Goal: Task Accomplishment & Management: Manage account settings

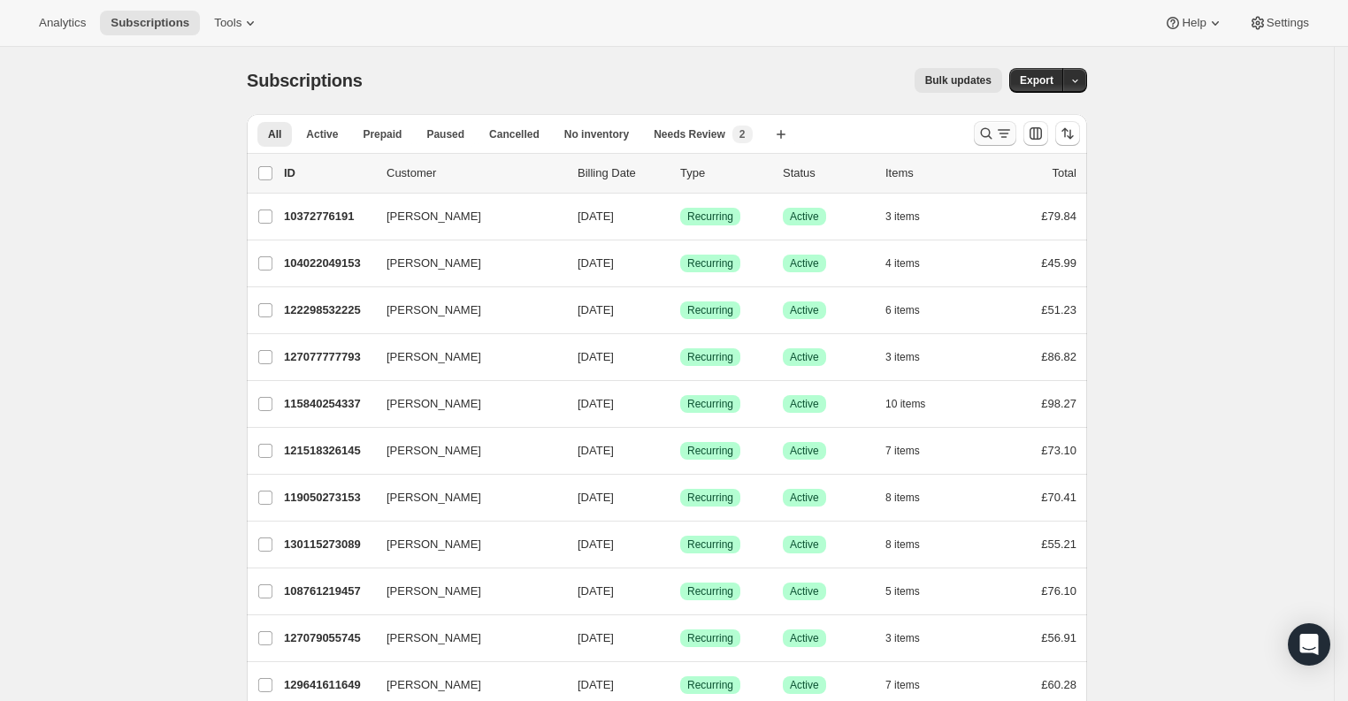
click at [993, 137] on icon "Search and filter results" at bounding box center [986, 134] width 18 height 18
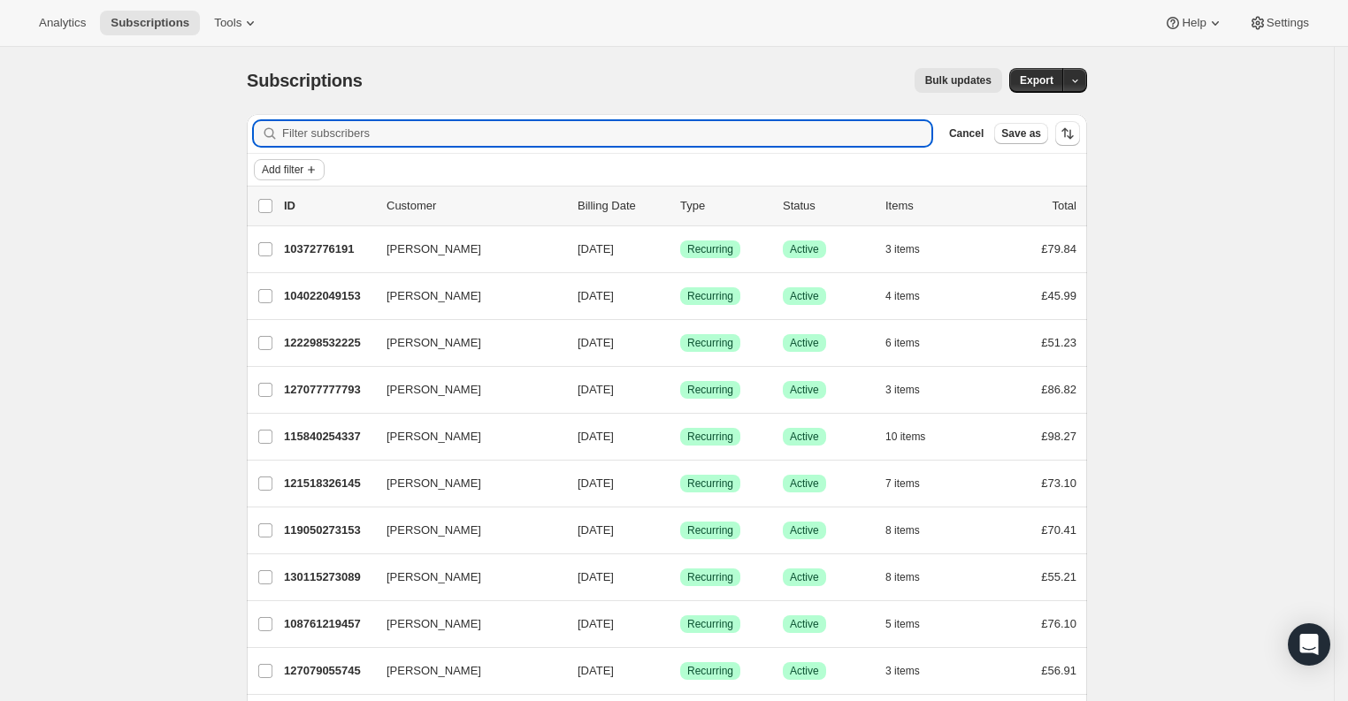
click at [317, 165] on icon "Add filter" at bounding box center [311, 170] width 14 height 14
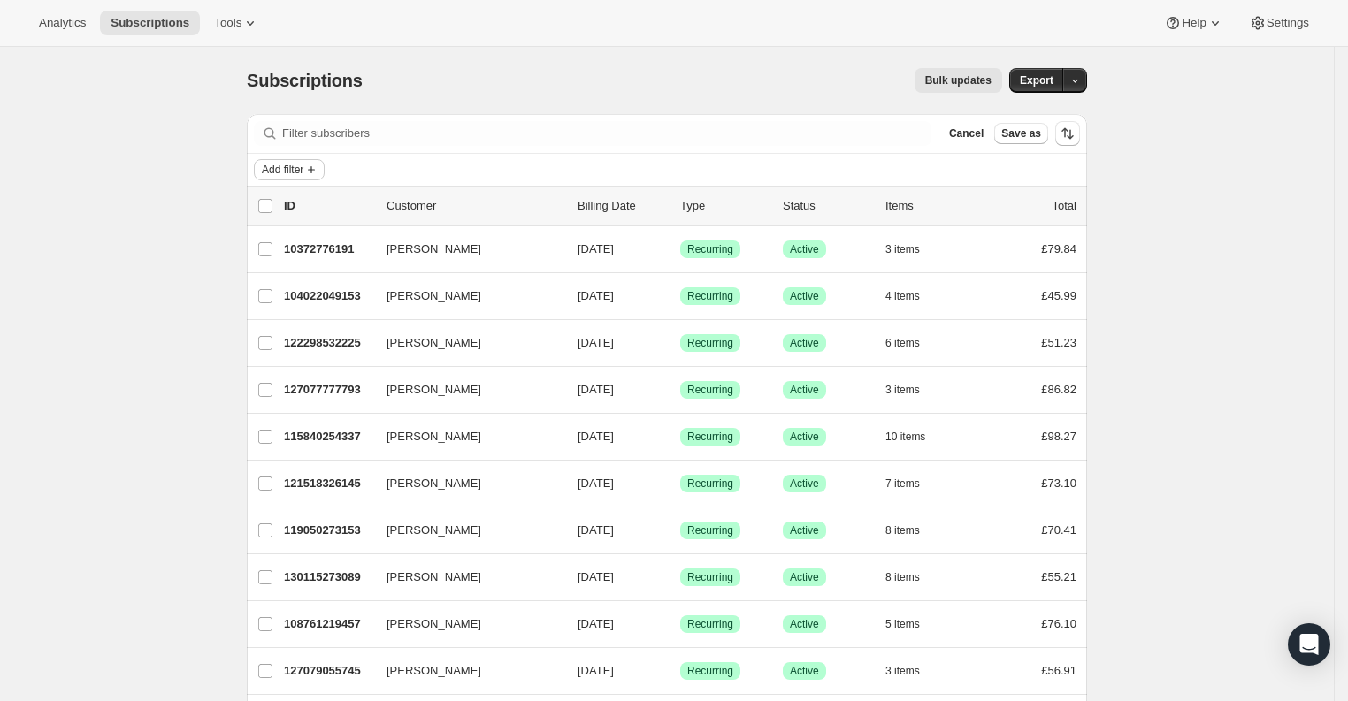
click at [303, 164] on span "Add filter" at bounding box center [283, 170] width 42 height 14
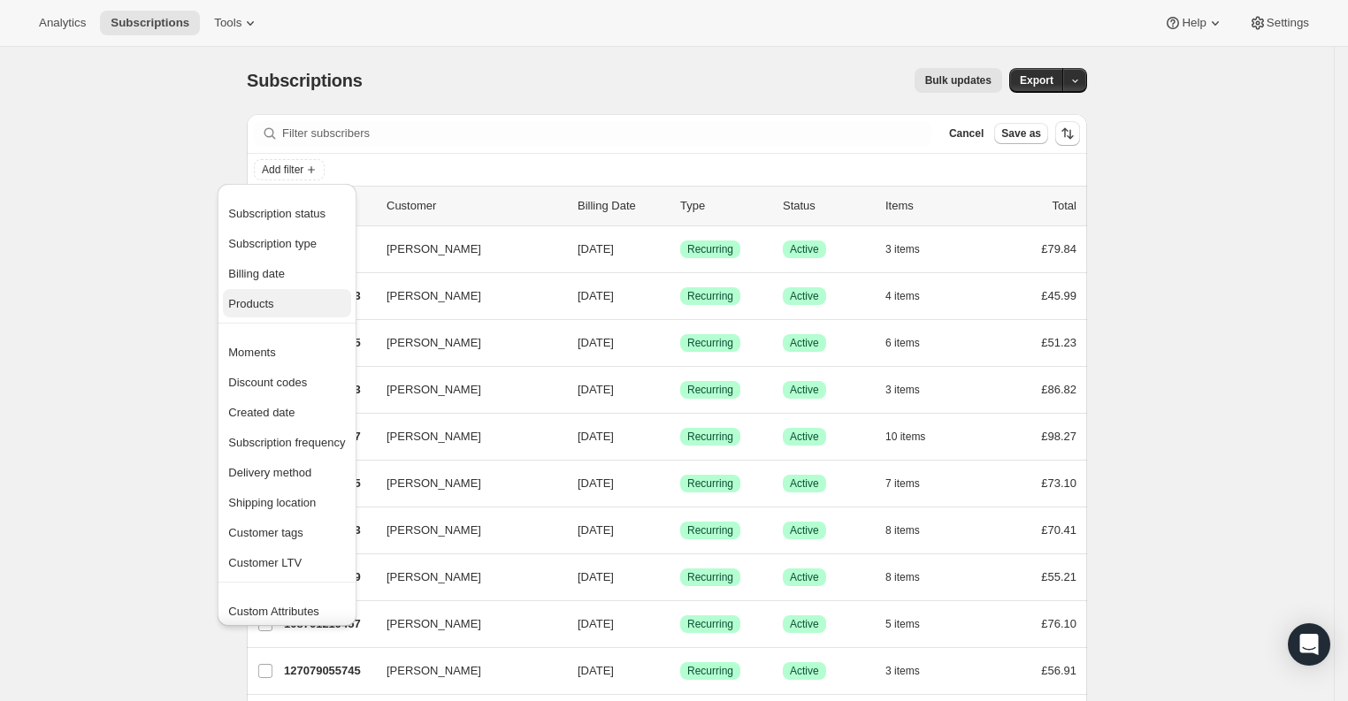
click at [271, 308] on span "Products" at bounding box center [250, 303] width 45 height 13
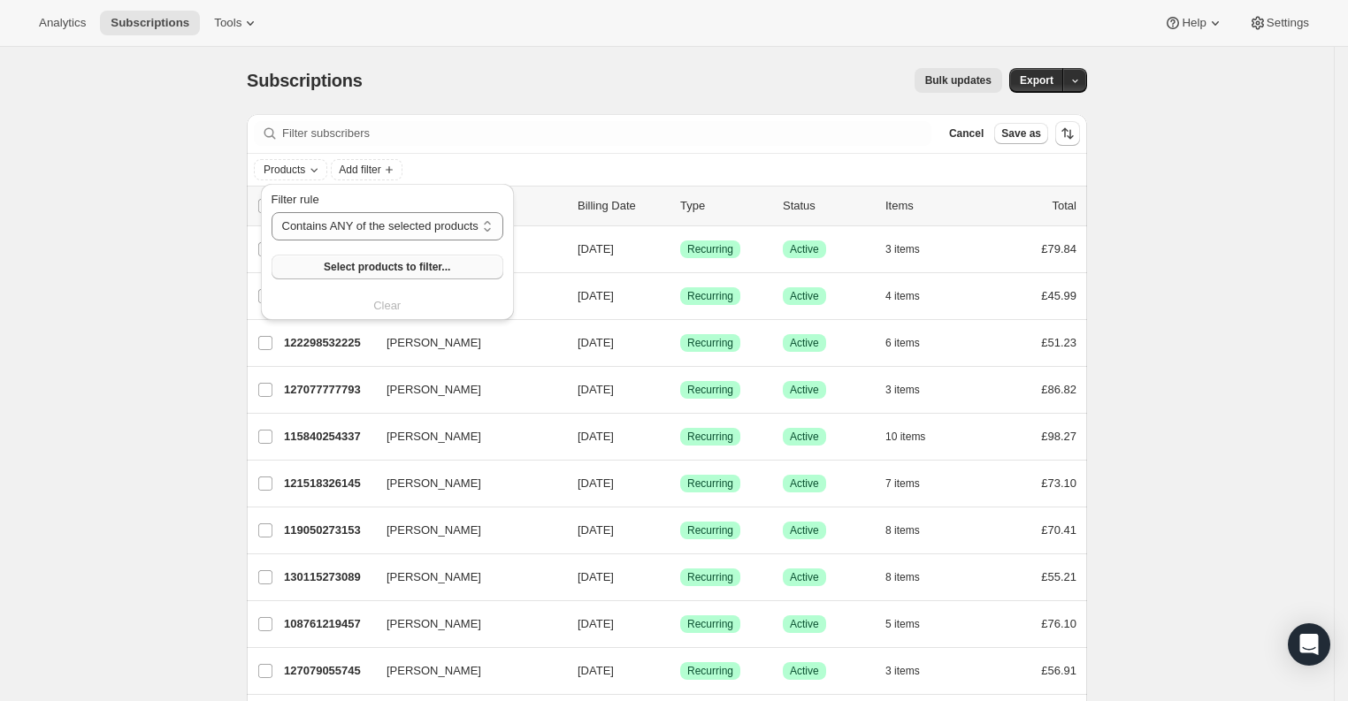
click at [412, 269] on span "Select products to filter..." at bounding box center [387, 267] width 126 height 14
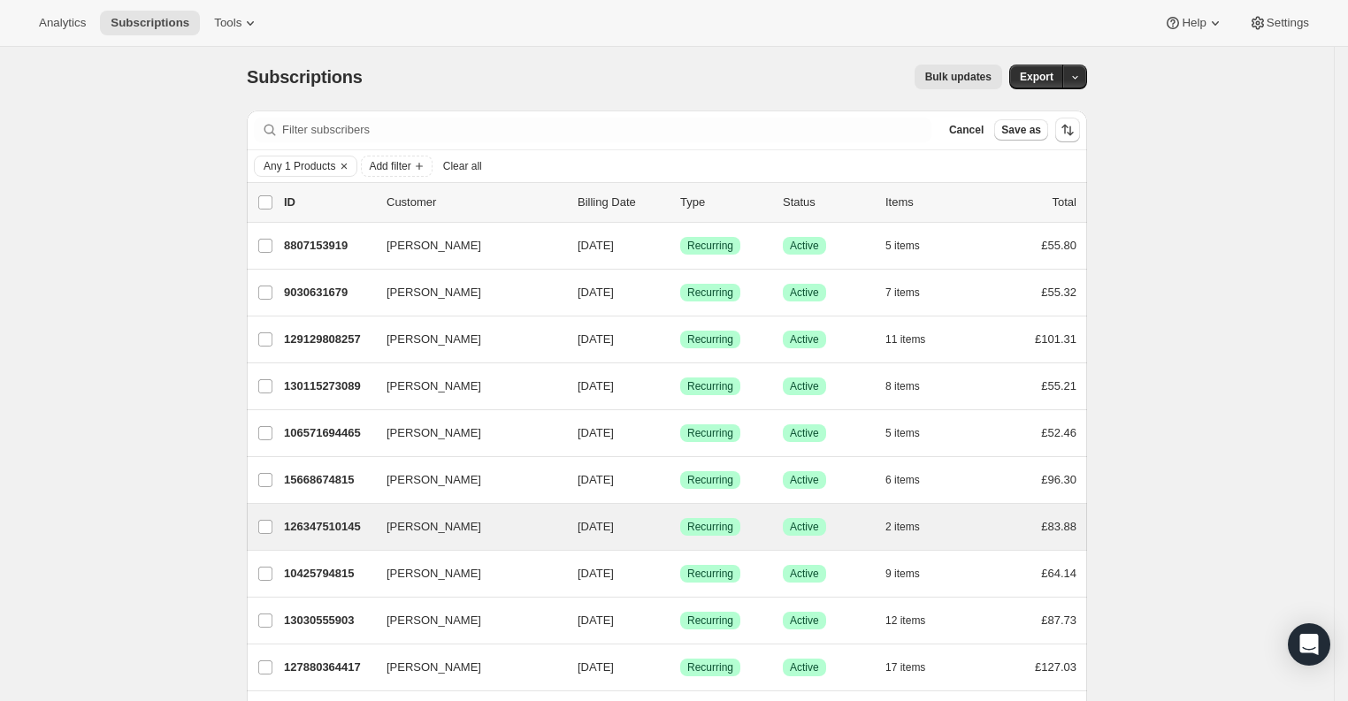
scroll to position [4, 0]
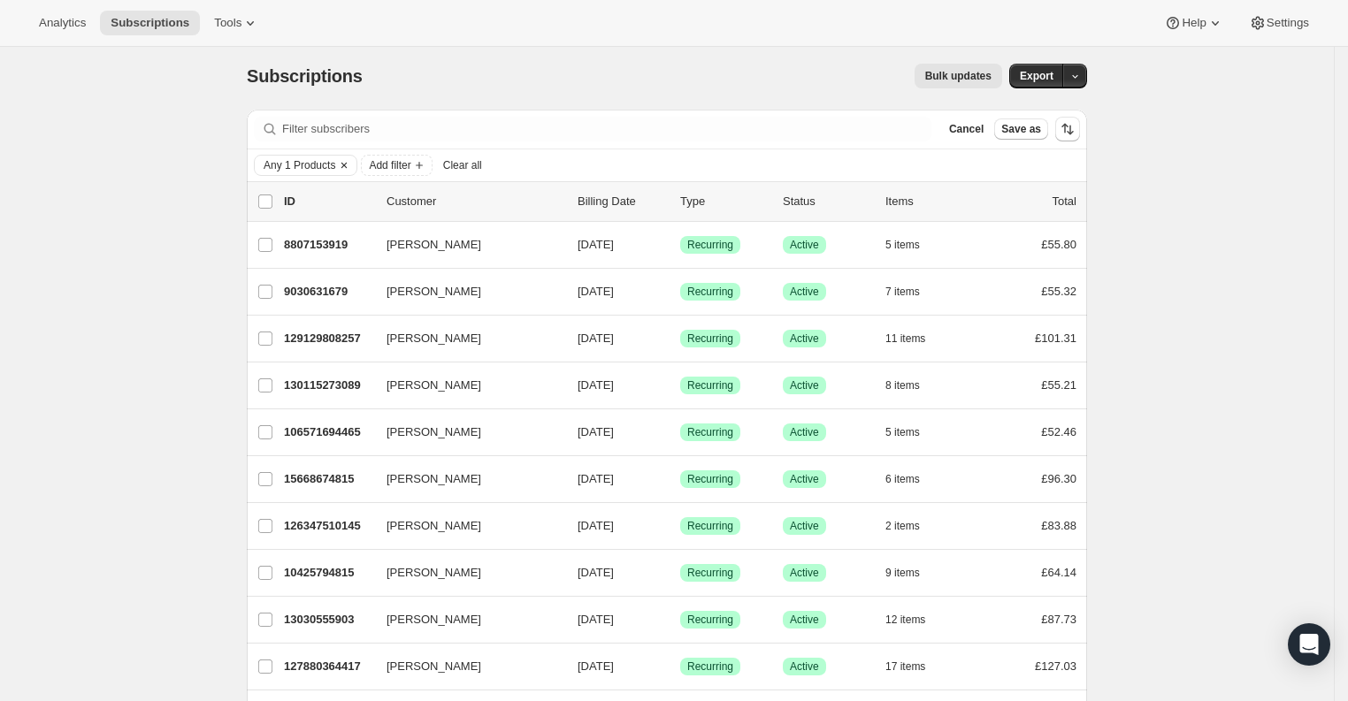
click at [351, 163] on icon "Clear" at bounding box center [344, 165] width 14 height 14
click at [318, 161] on icon "Add filter" at bounding box center [311, 165] width 14 height 14
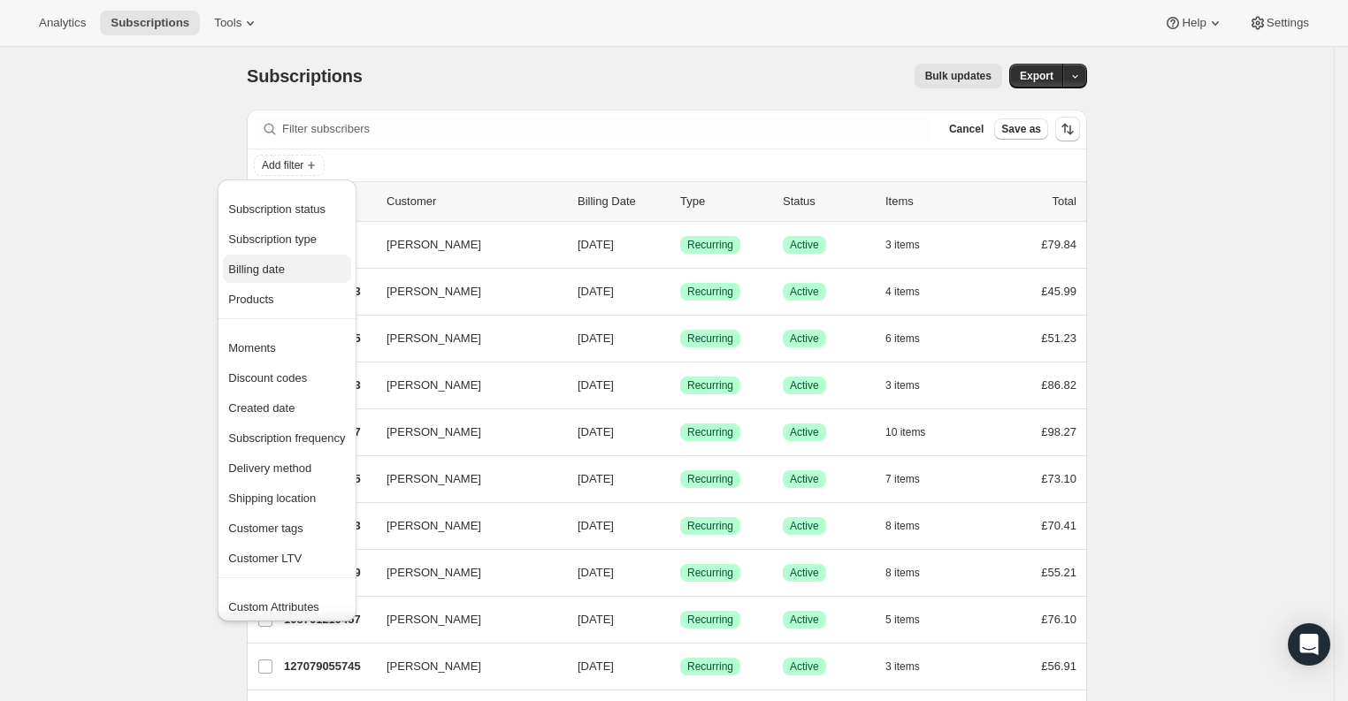
click at [295, 272] on span "Billing date" at bounding box center [286, 270] width 117 height 18
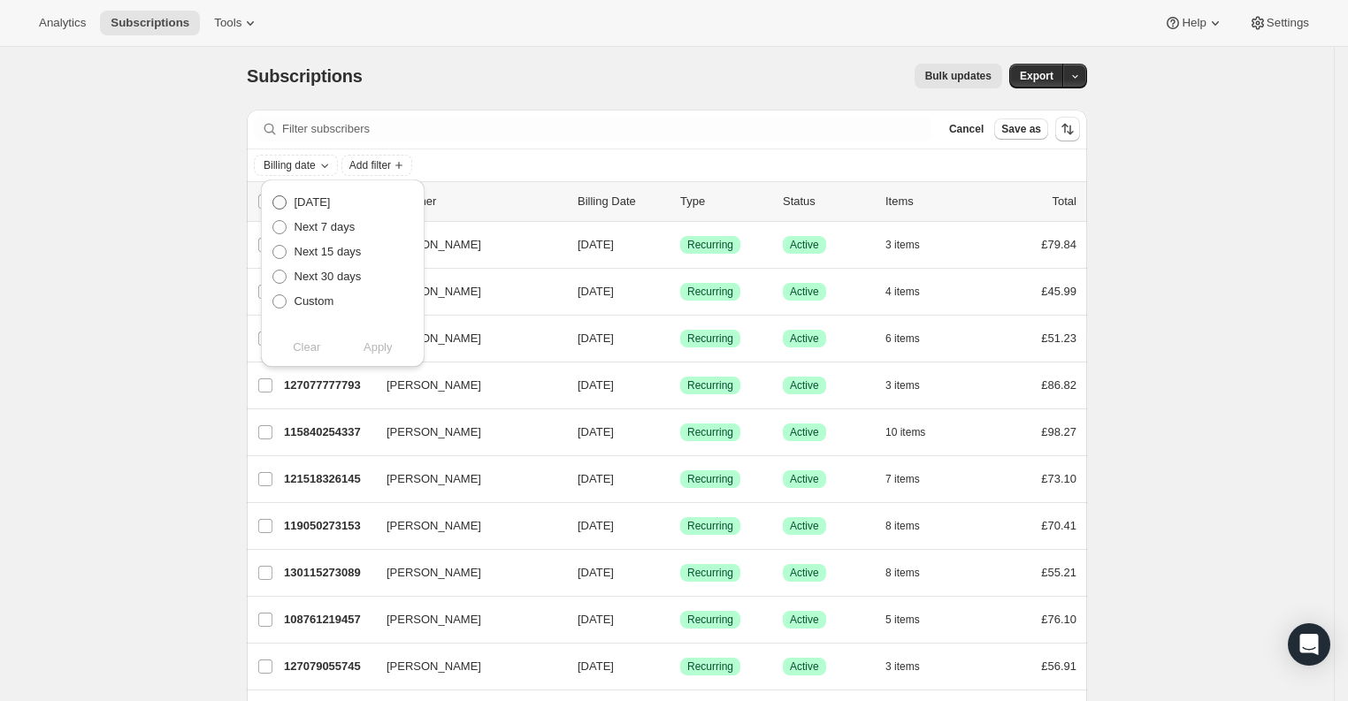
click at [307, 202] on span "[DATE]" at bounding box center [312, 201] width 36 height 13
click at [273, 196] on input "[DATE]" at bounding box center [272, 195] width 1 height 1
radio input "true"
click at [366, 348] on span "Apply" at bounding box center [377, 348] width 29 height 18
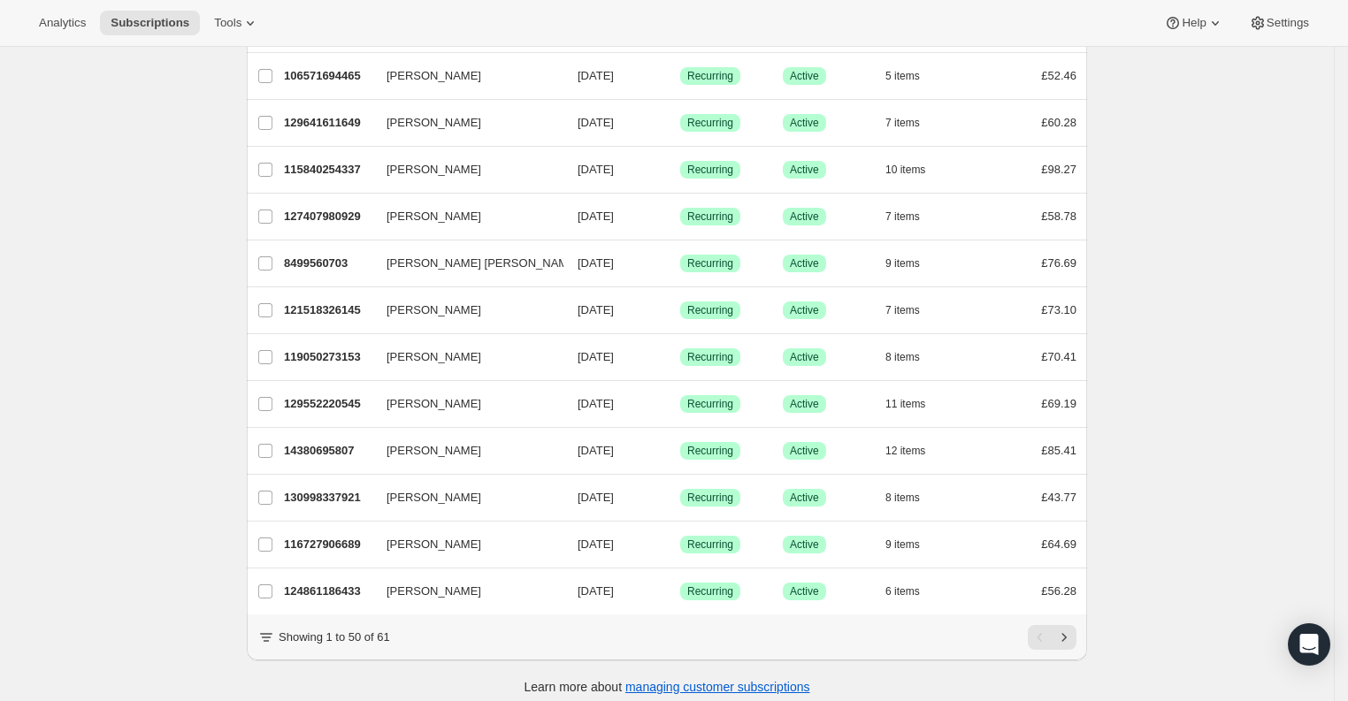
scroll to position [1969, 0]
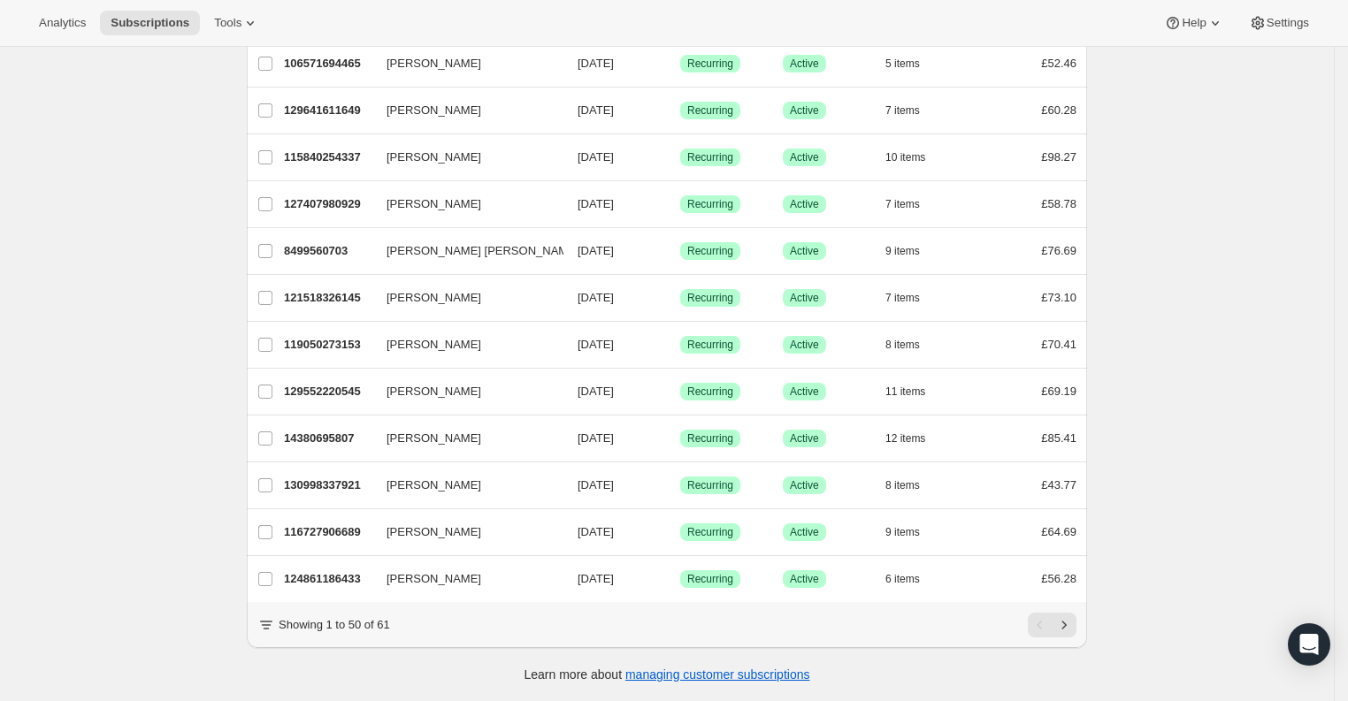
drag, startPoint x: 146, startPoint y: 328, endPoint x: 150, endPoint y: 379, distance: 50.6
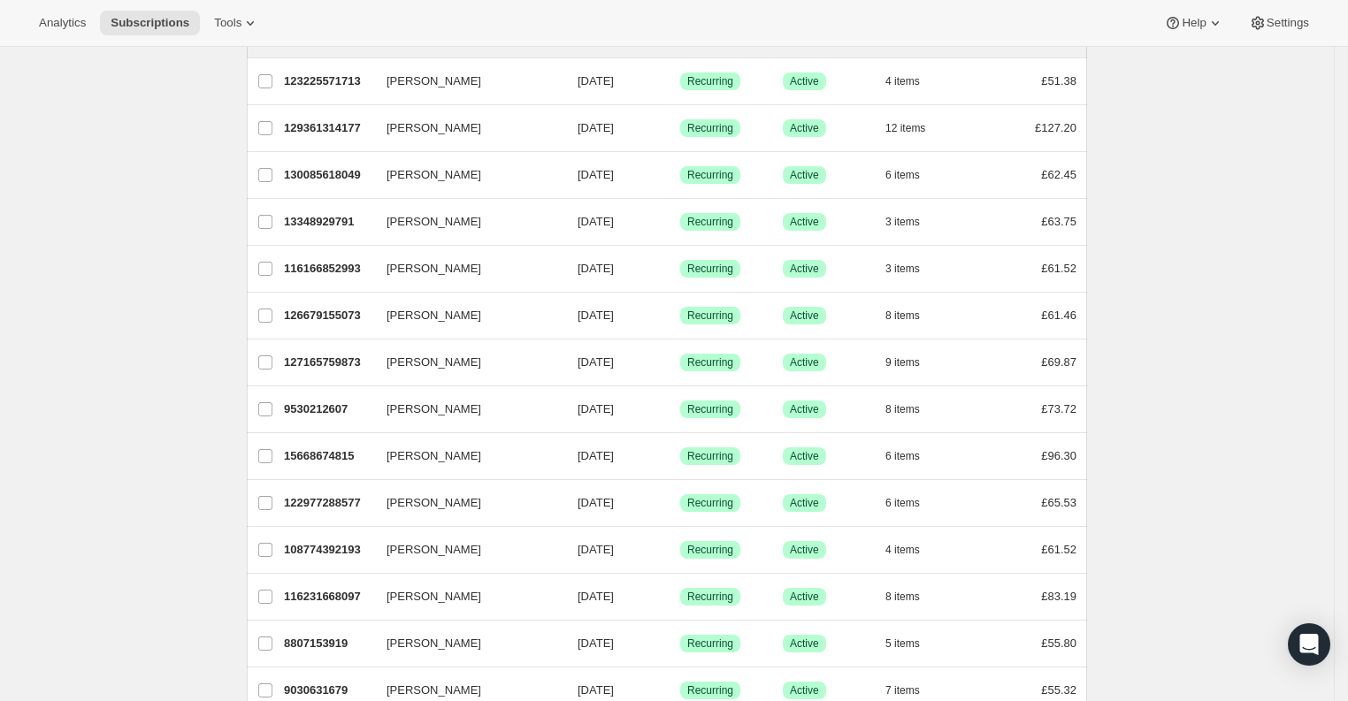
scroll to position [0, 0]
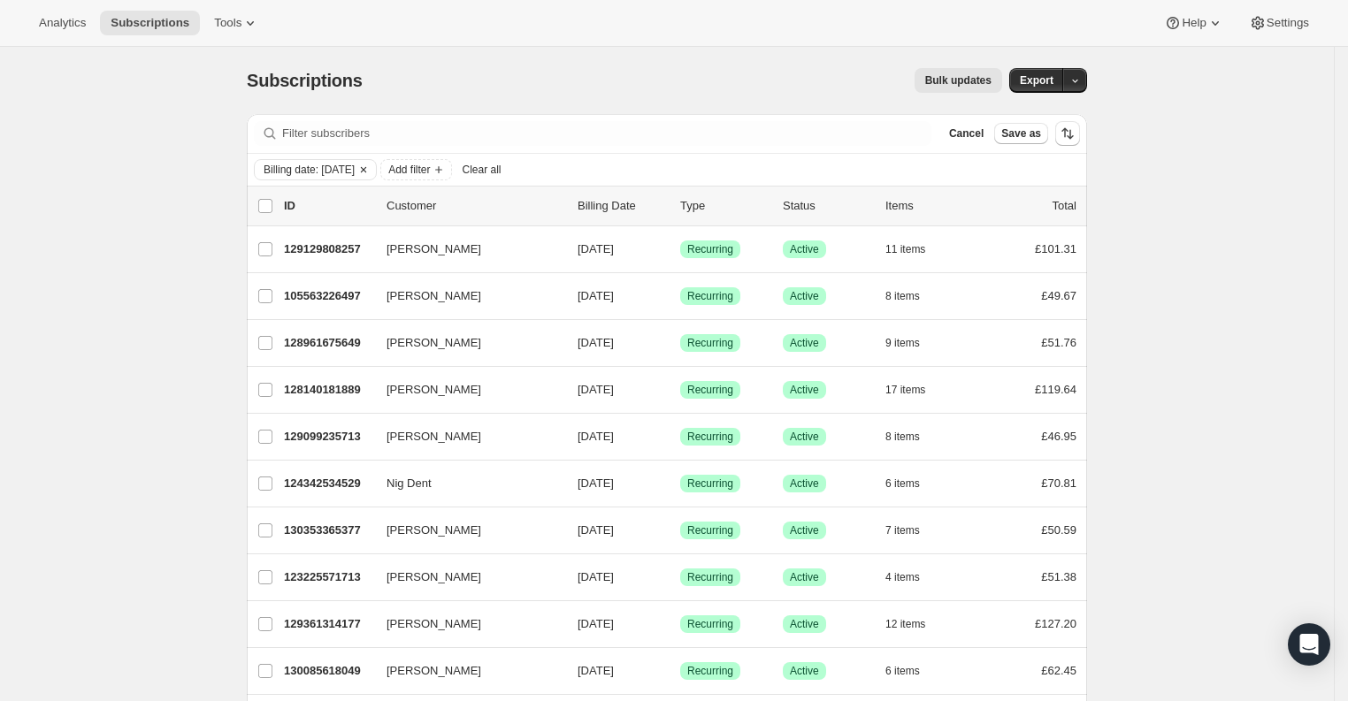
click at [367, 171] on icon "Clear" at bounding box center [363, 170] width 14 height 14
click at [294, 165] on span "Add filter" at bounding box center [283, 170] width 42 height 14
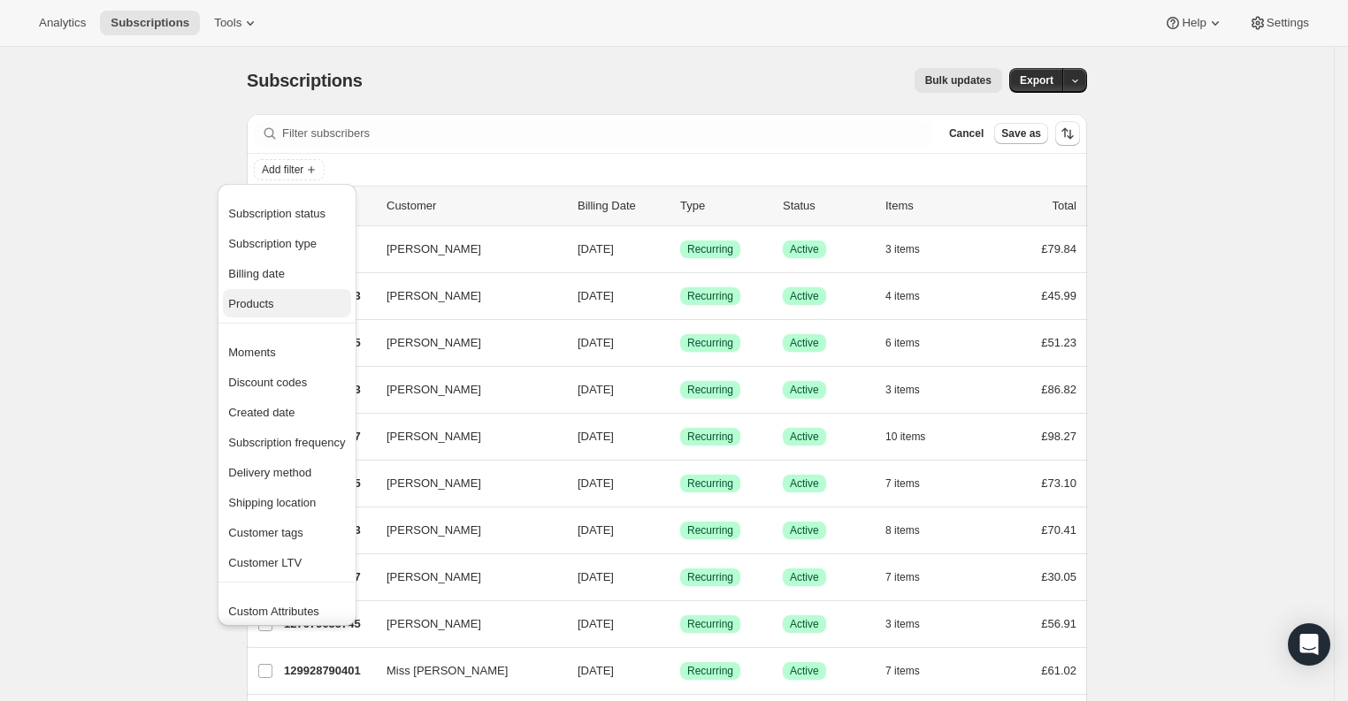
click at [241, 297] on span "Products" at bounding box center [250, 303] width 45 height 13
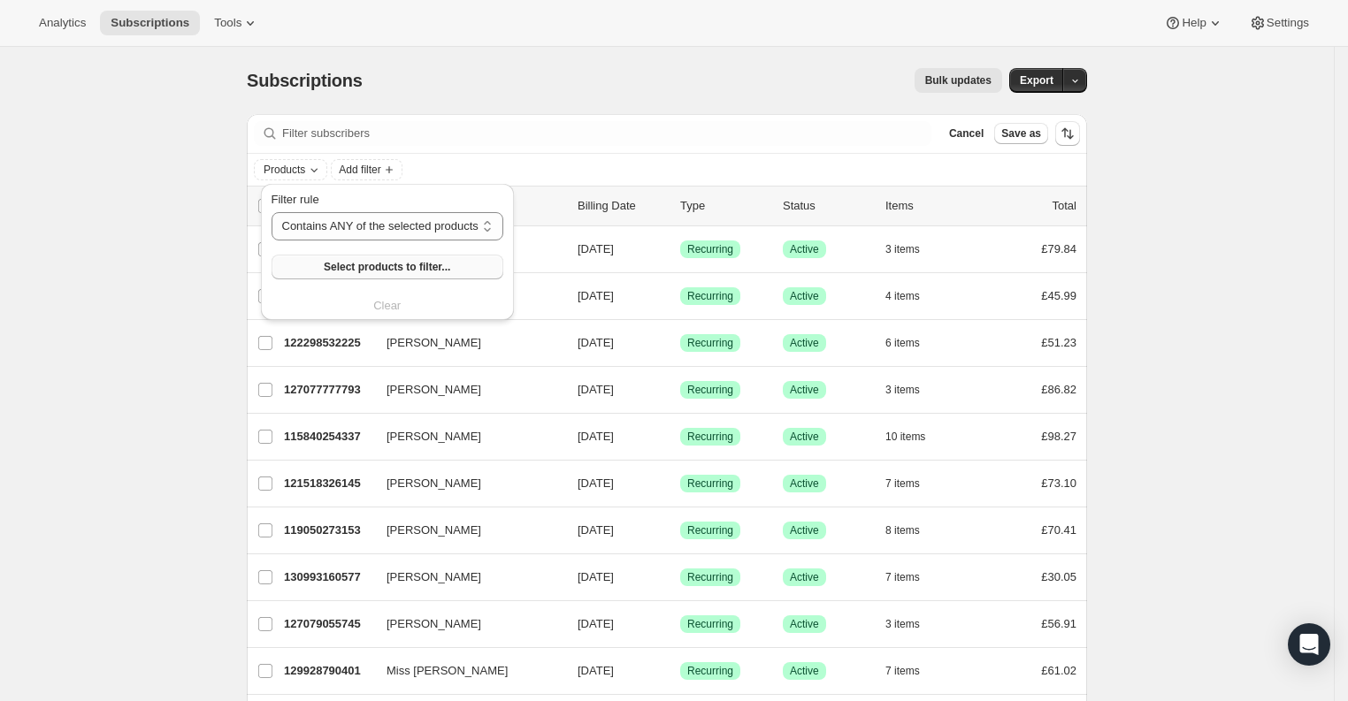
click at [440, 273] on span "Select products to filter..." at bounding box center [387, 267] width 126 height 14
